Goal: Check status: Check status

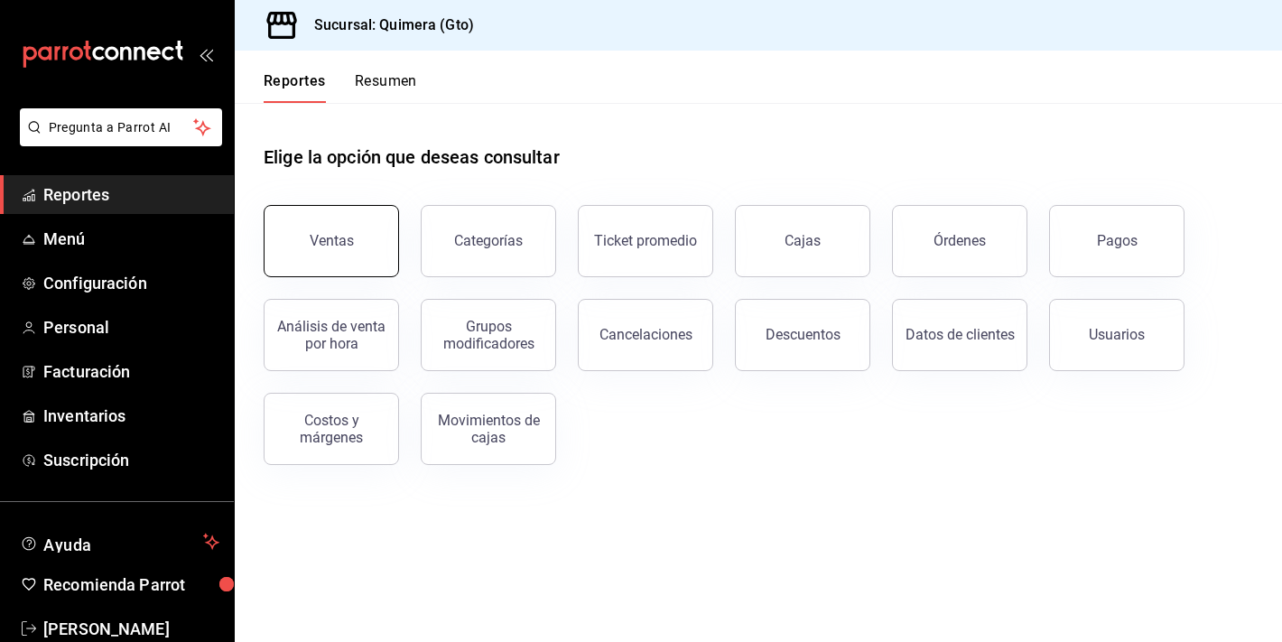
click at [339, 236] on div "Ventas" at bounding box center [332, 240] width 44 height 17
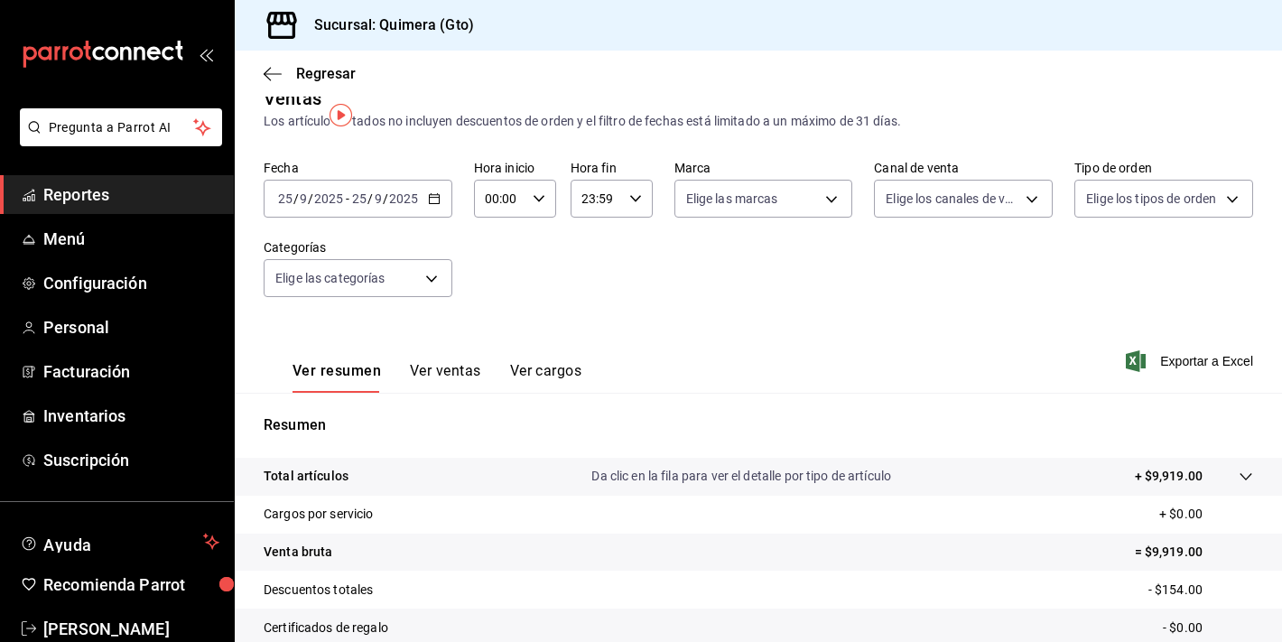
scroll to position [10, 0]
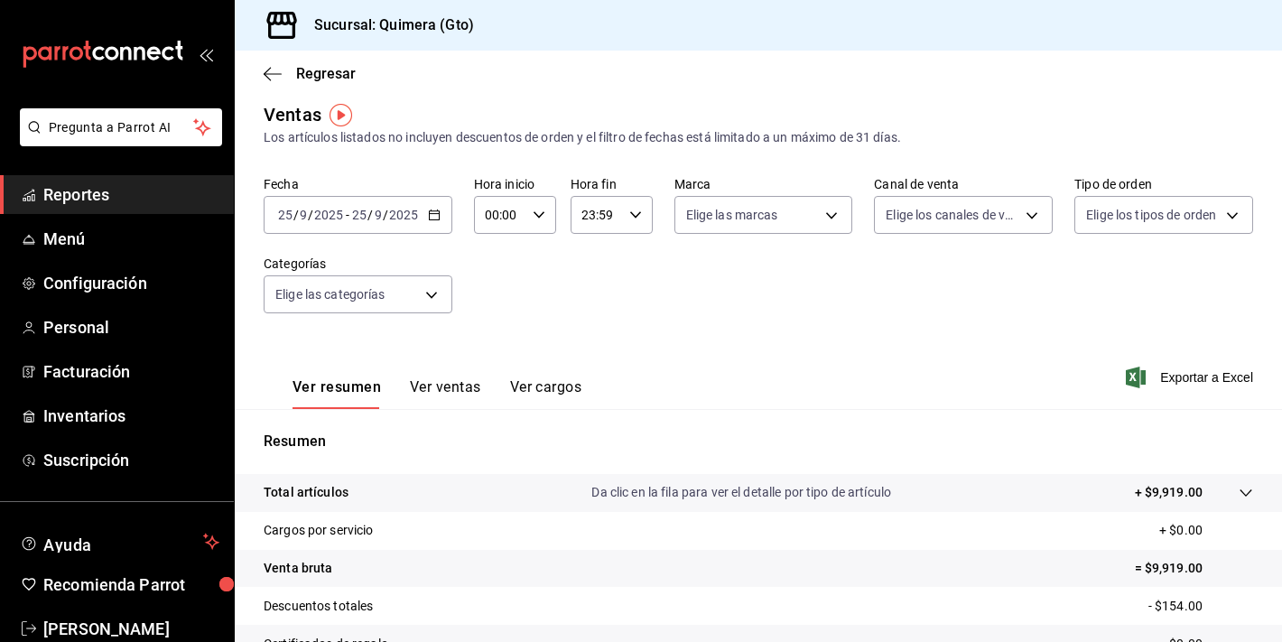
click at [422, 209] on div "[DATE] [DATE] - [DATE] [DATE]" at bounding box center [358, 215] width 189 height 38
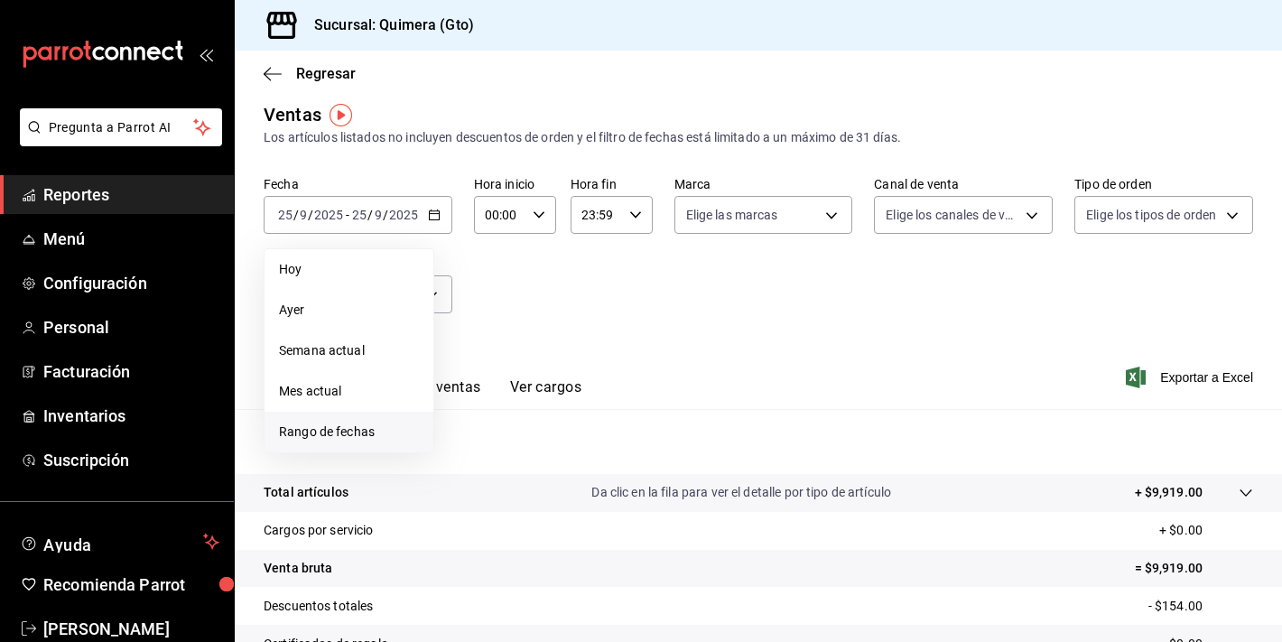
click at [387, 415] on li "Rango de fechas" at bounding box center [349, 432] width 169 height 41
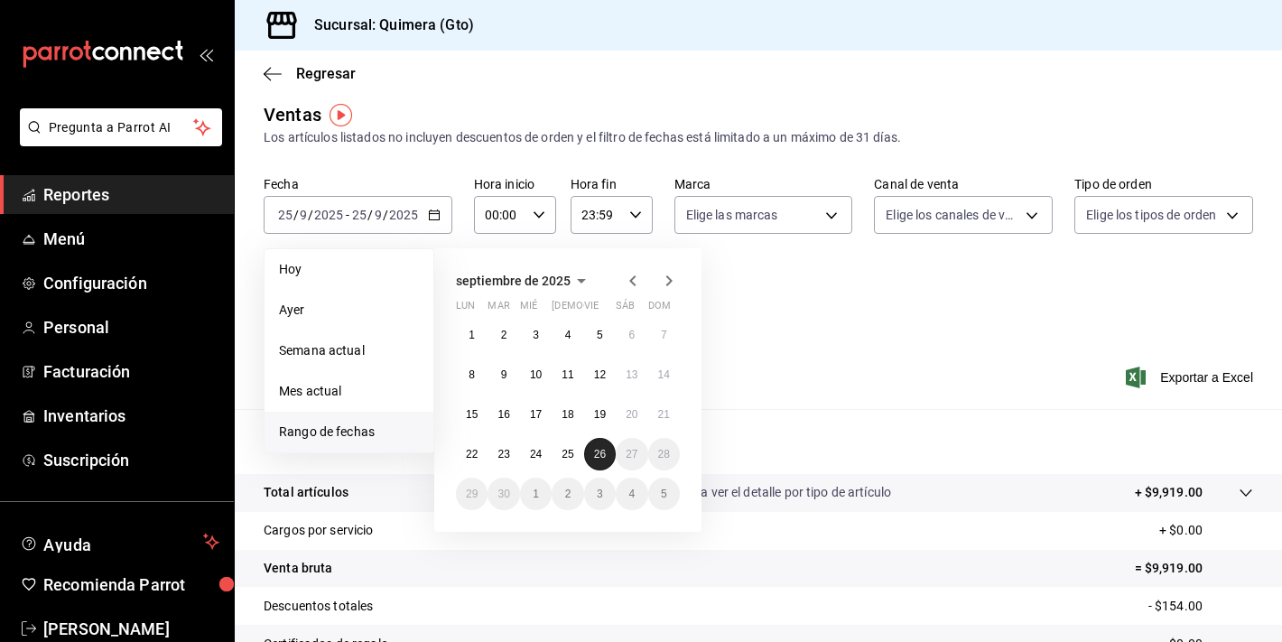
click at [599, 460] on abbr "26" at bounding box center [600, 454] width 12 height 13
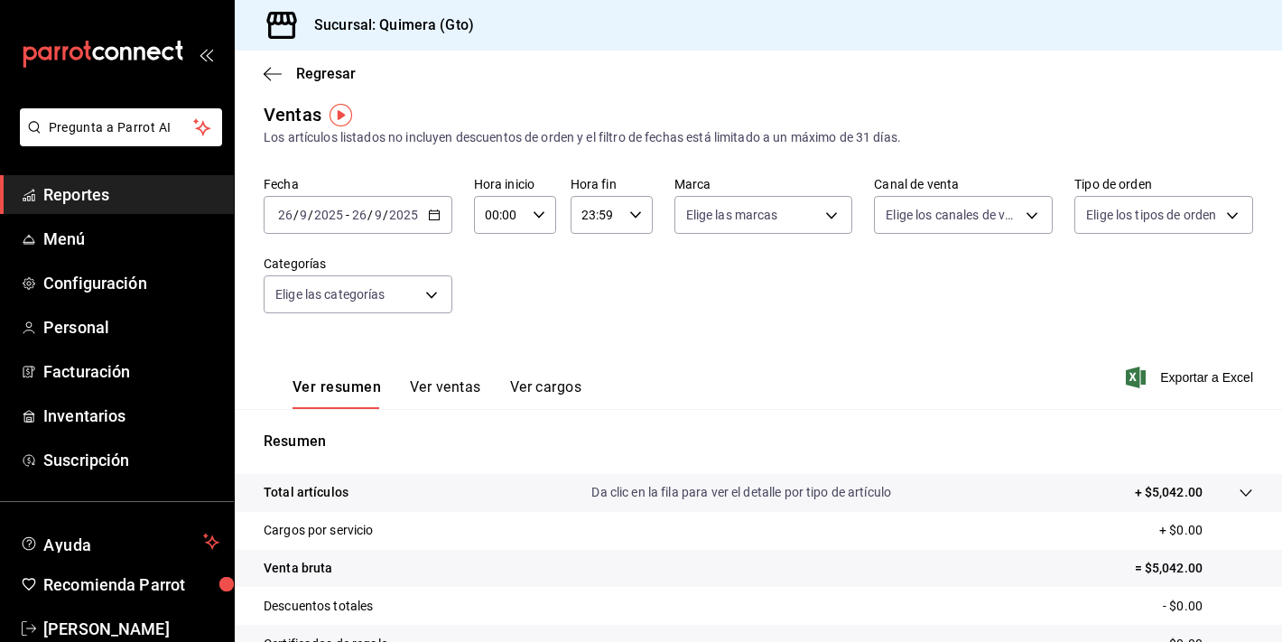
click at [461, 400] on button "Ver ventas" at bounding box center [445, 393] width 71 height 31
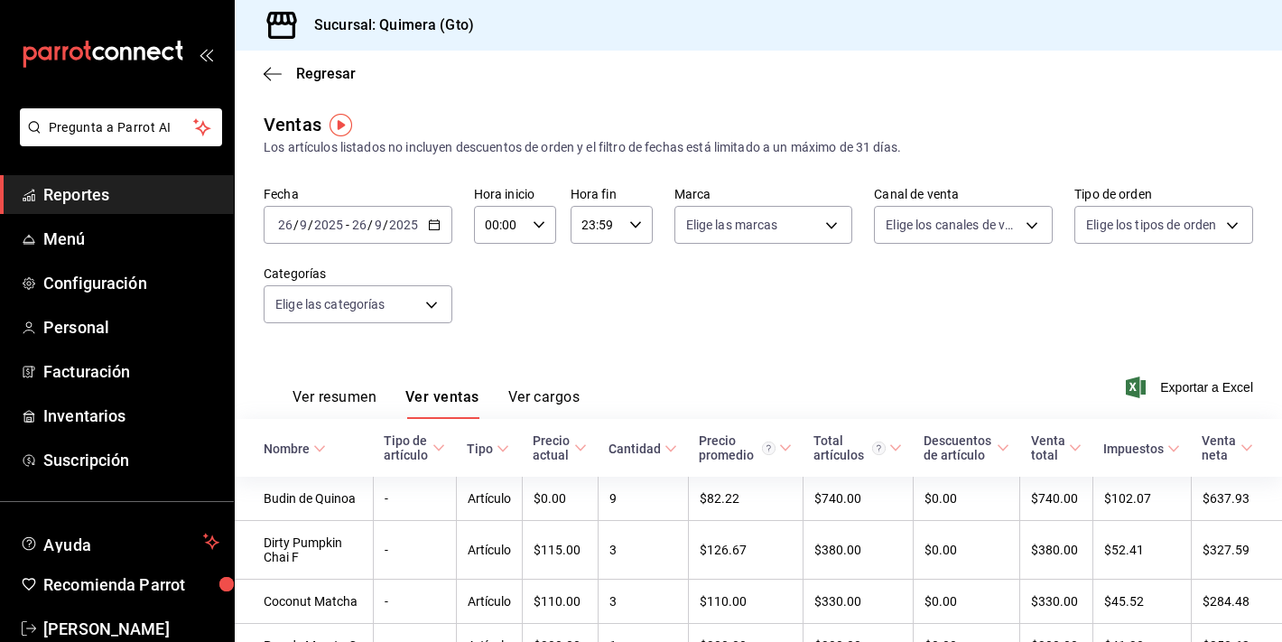
click at [413, 221] on input "2025" at bounding box center [403, 225] width 31 height 14
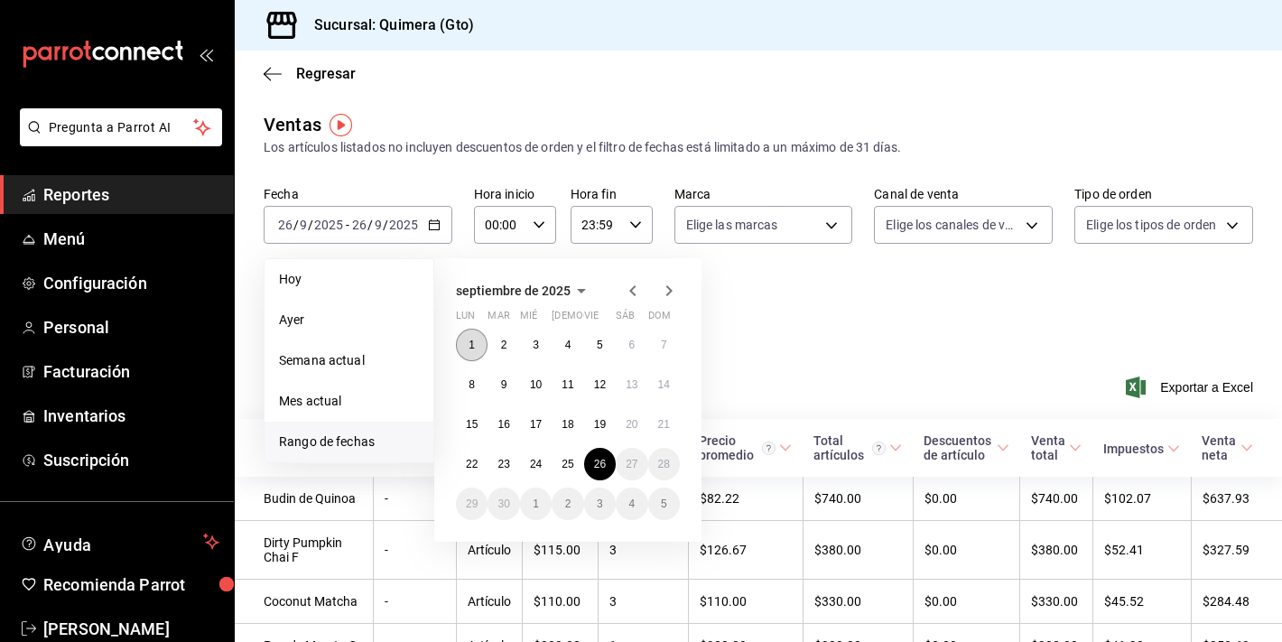
click at [471, 347] on abbr "1" at bounding box center [472, 345] width 6 height 13
click at [571, 458] on abbr "25" at bounding box center [568, 464] width 12 height 13
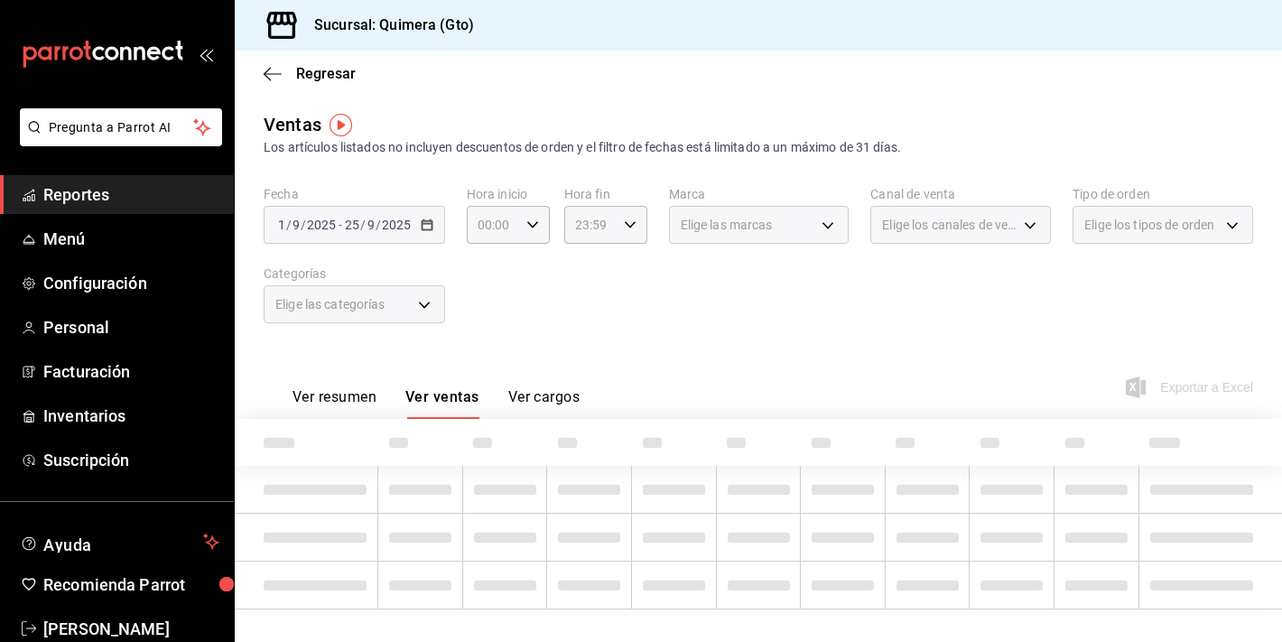
click at [343, 403] on button "Ver resumen" at bounding box center [335, 403] width 84 height 31
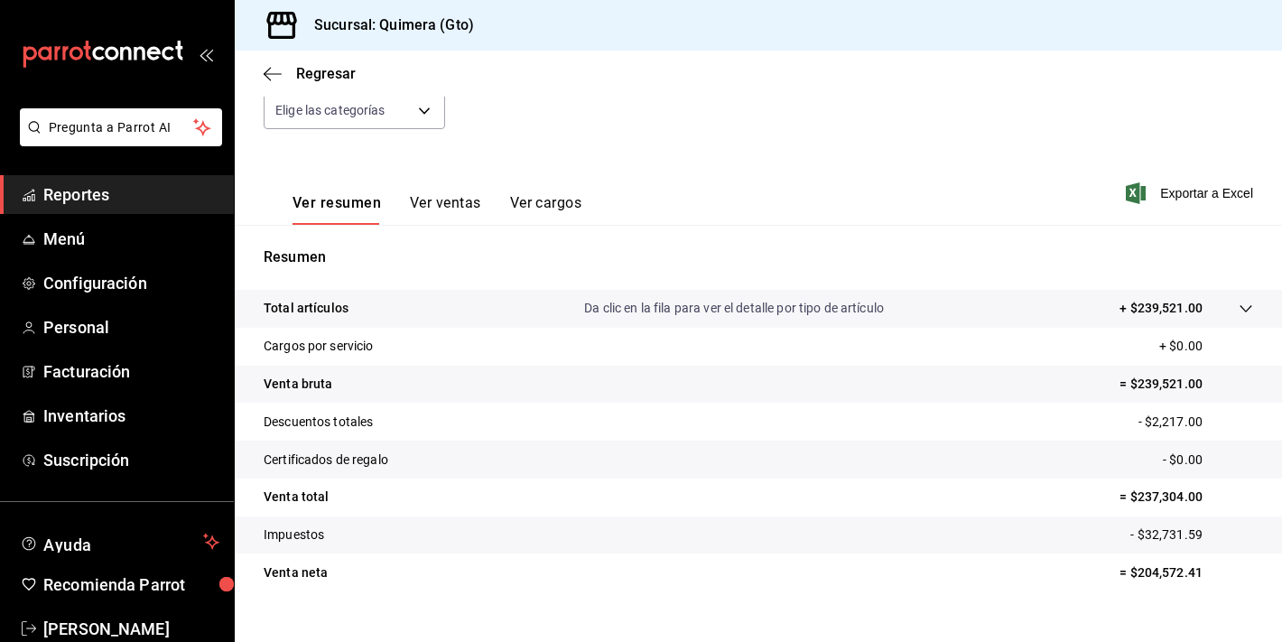
scroll to position [200, 0]
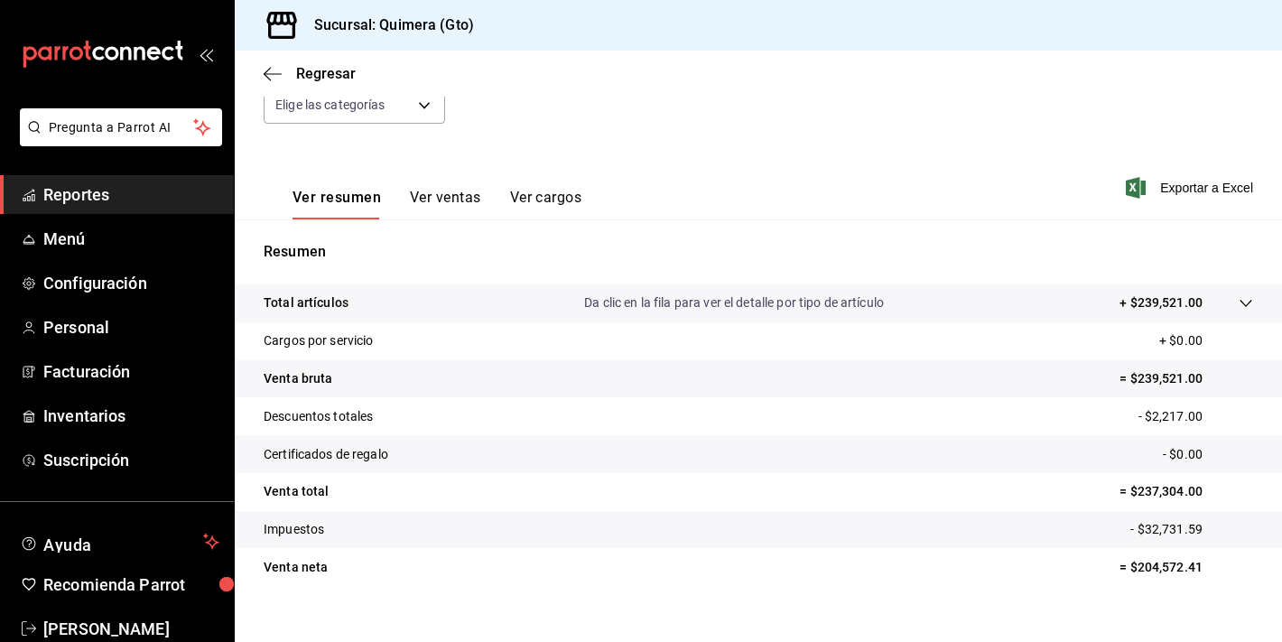
click at [122, 51] on icon "mailbox folders" at bounding box center [125, 54] width 11 height 14
